Goal: Find contact information: Find contact information

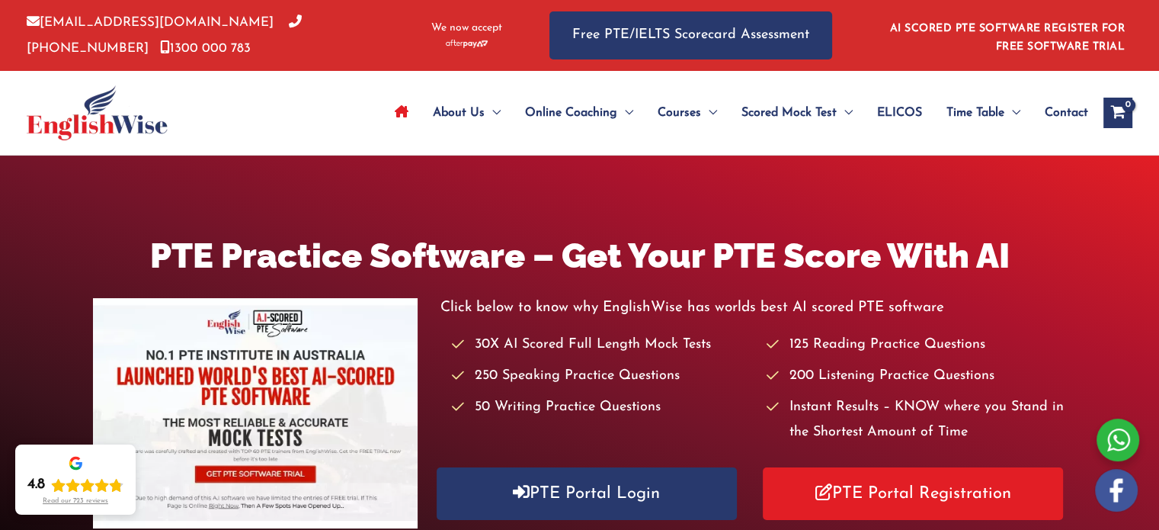
click at [1064, 115] on span "Contact" at bounding box center [1066, 112] width 43 height 53
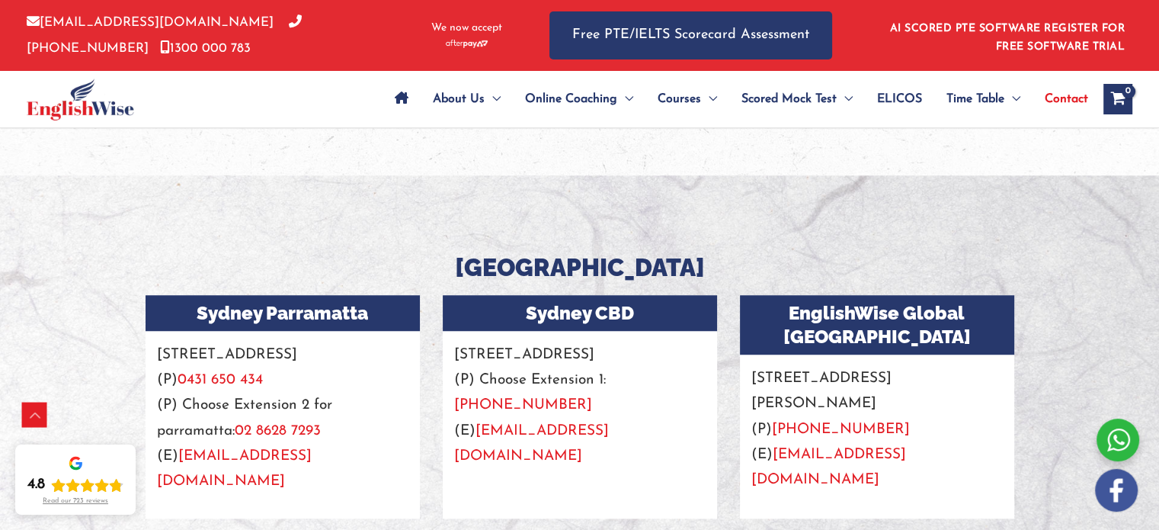
scroll to position [1219, 0]
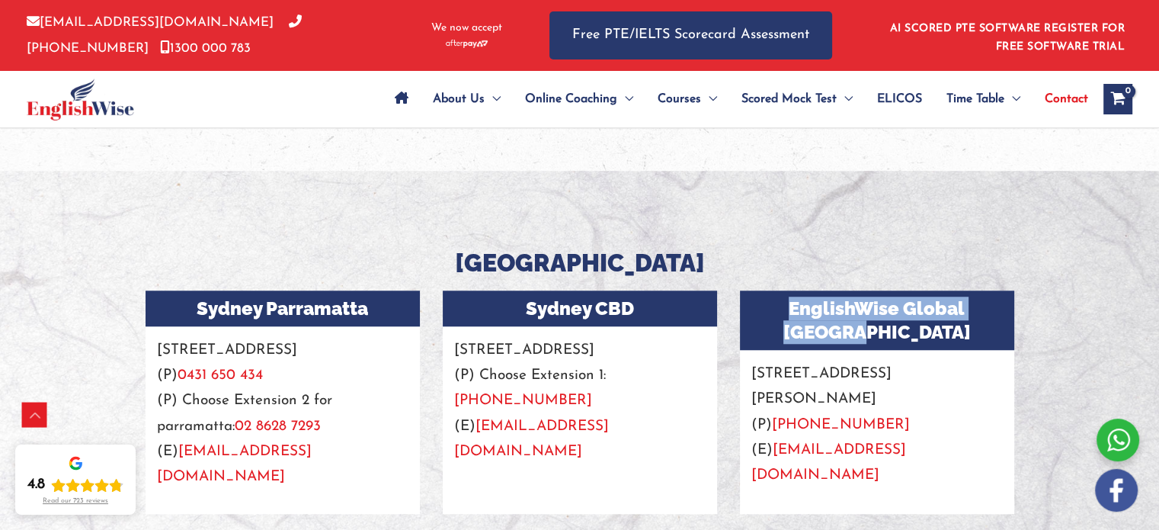
drag, startPoint x: 741, startPoint y: 312, endPoint x: 991, endPoint y: 317, distance: 249.2
click at [991, 317] on h3 "EnglishWise Global Brisbane" at bounding box center [877, 319] width 274 height 59
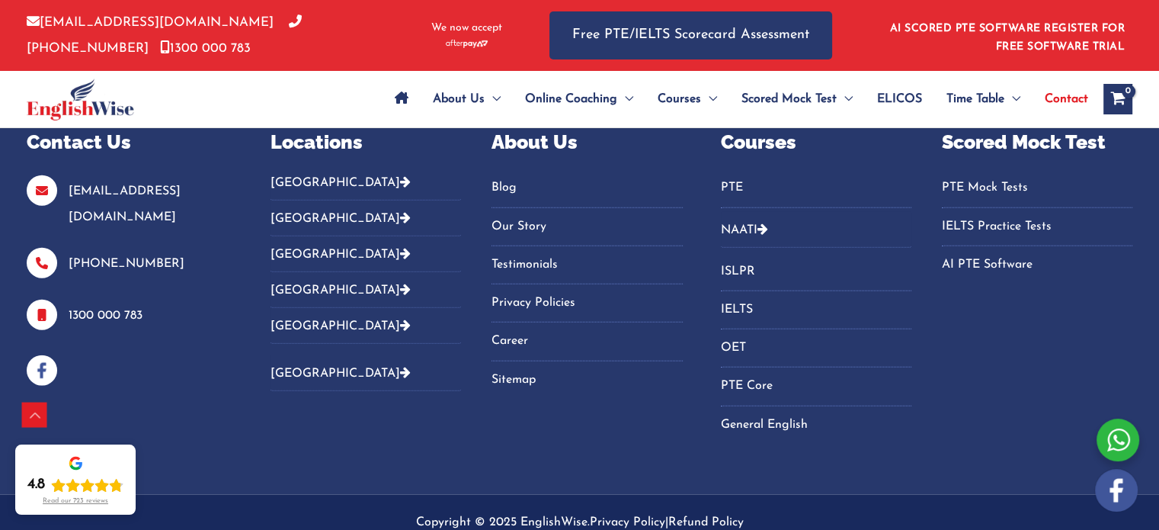
scroll to position [3620, 0]
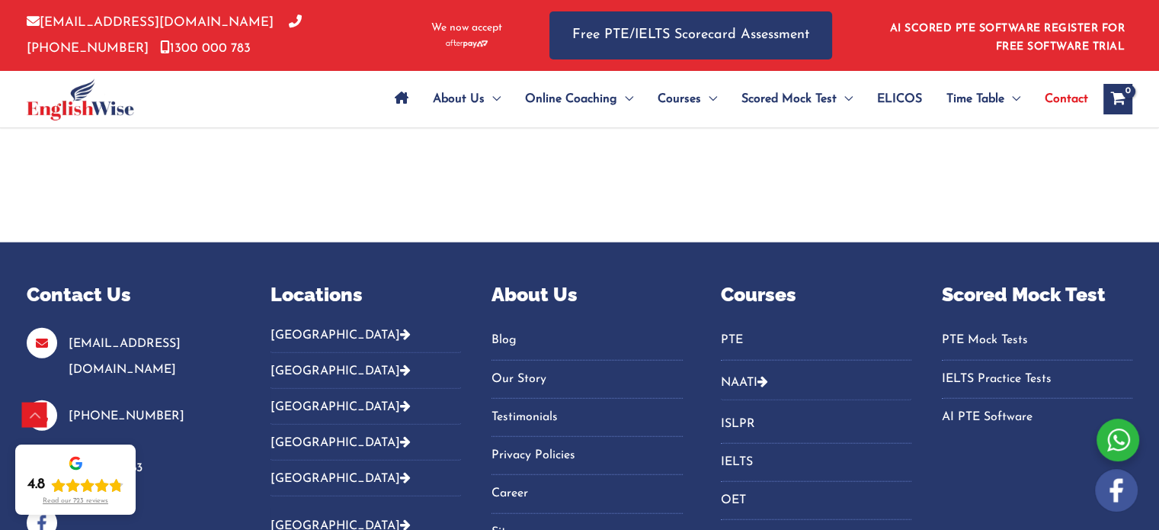
click at [749, 364] on button "NAATI" at bounding box center [816, 382] width 190 height 36
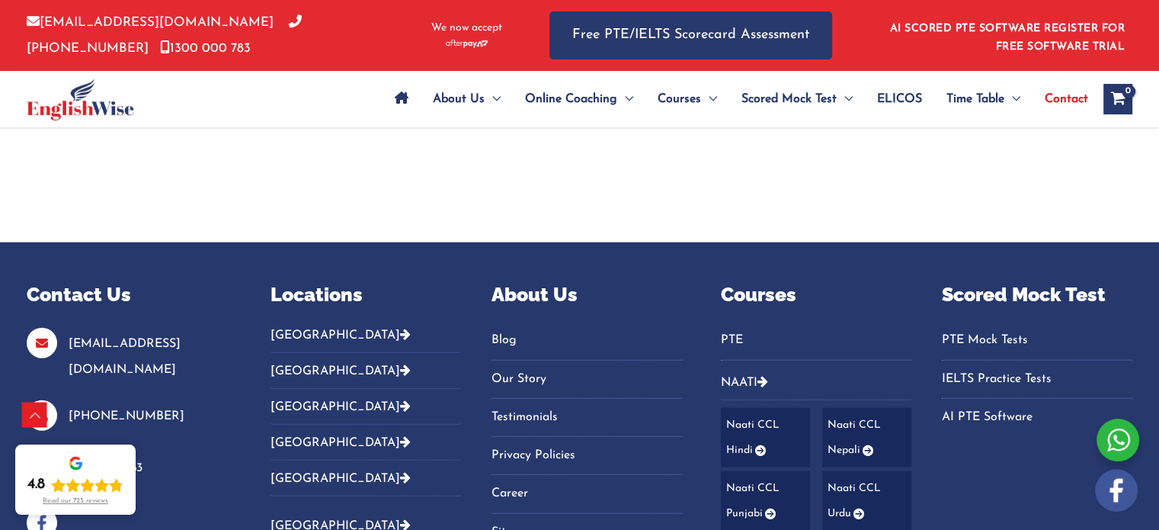
click at [758, 445] on icon "Footer Widget 4" at bounding box center [759, 450] width 13 height 11
